Goal: Find specific page/section: Find specific page/section

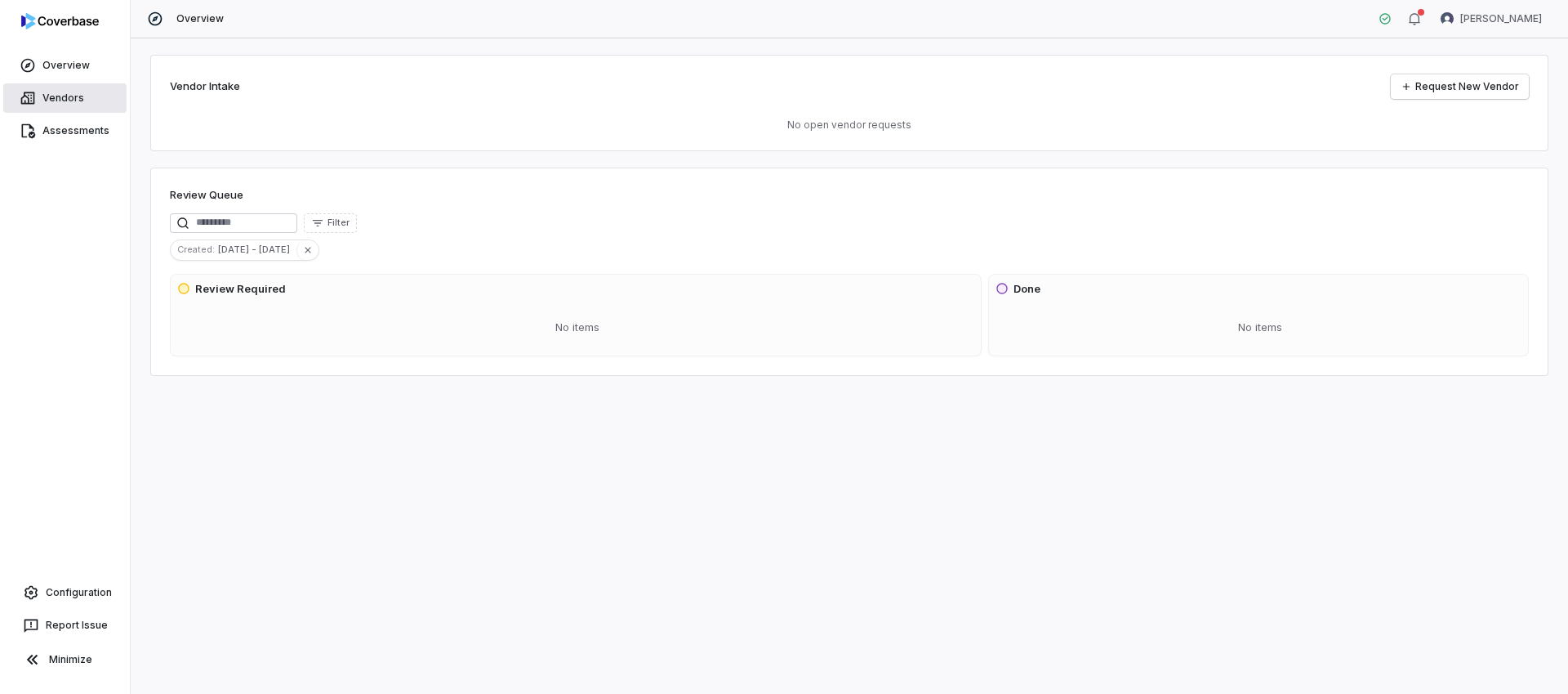
click at [58, 99] on link "Vendors" at bounding box center [65, 98] width 123 height 30
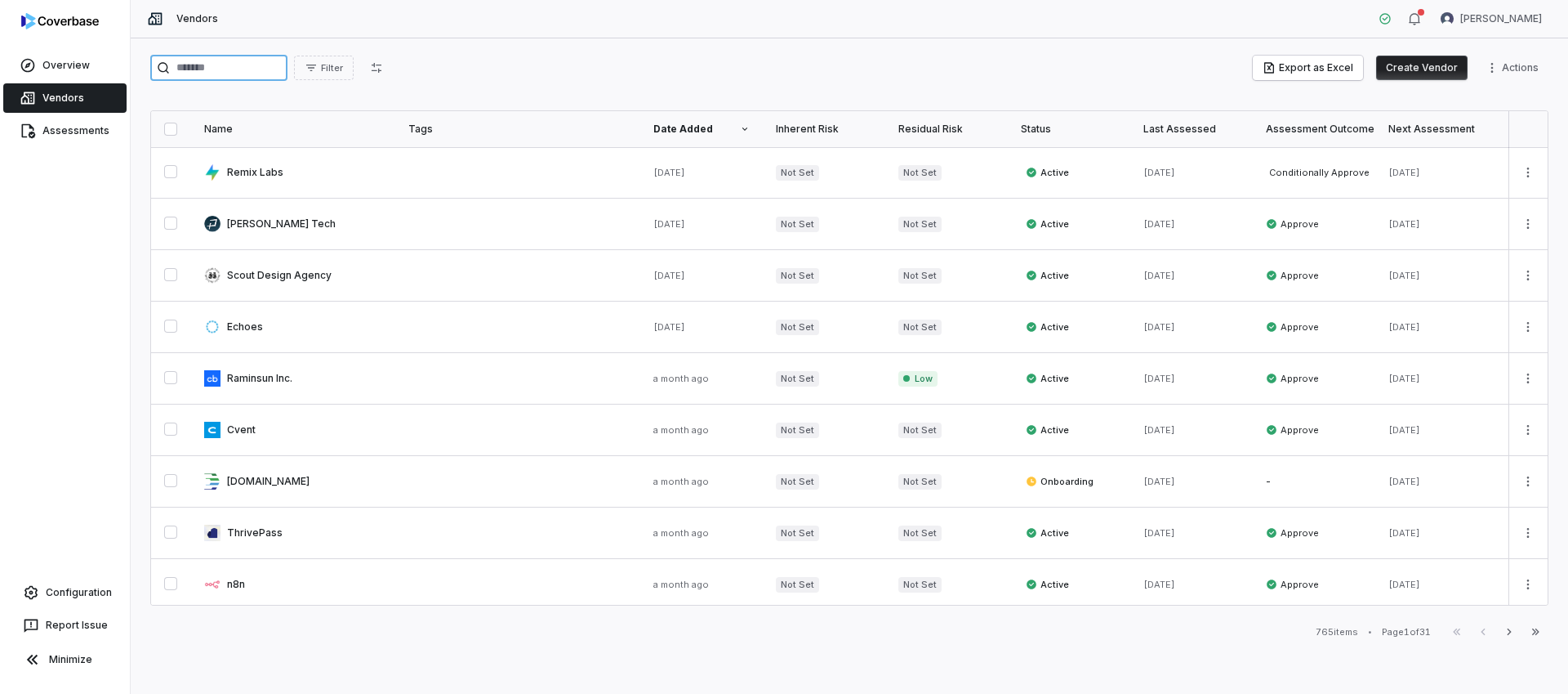
click at [227, 69] on input "search" at bounding box center [218, 68] width 137 height 26
type input "****"
